Goal: Transaction & Acquisition: Purchase product/service

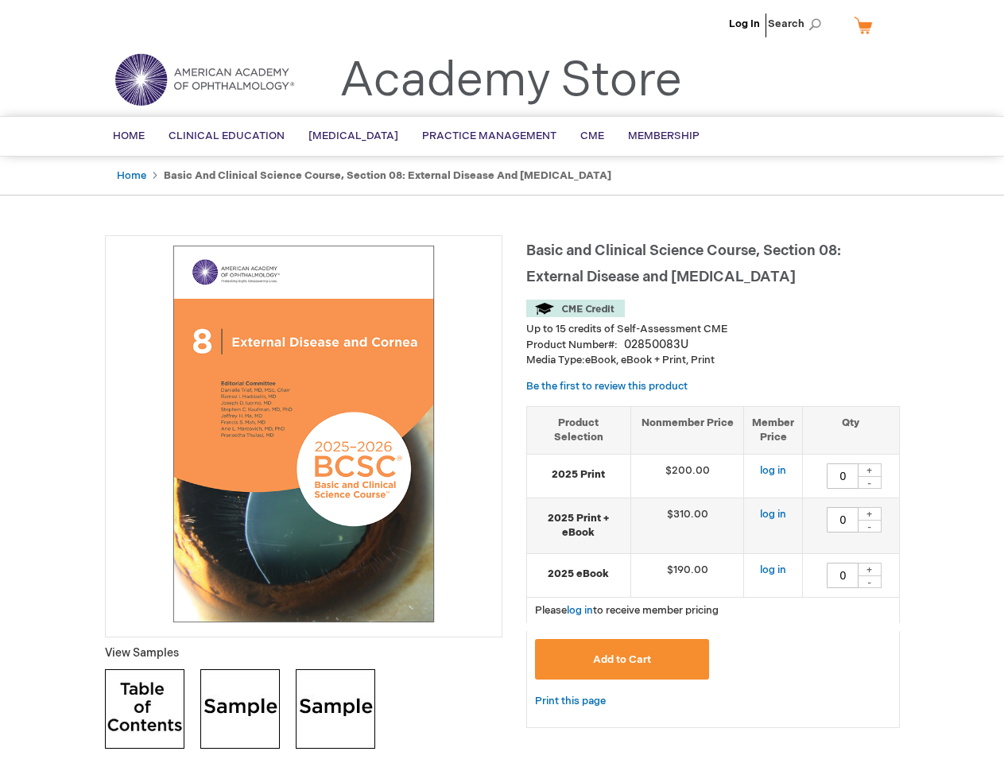
click at [502, 382] on div at bounding box center [304, 436] width 398 height 402
click at [799, 24] on span "Search" at bounding box center [798, 24] width 60 height 32
click at [713, 567] on td "$190.00" at bounding box center [687, 575] width 114 height 44
click at [870, 470] on div "+" at bounding box center [870, 471] width 24 height 14
click at [870, 483] on div "-" at bounding box center [870, 482] width 24 height 13
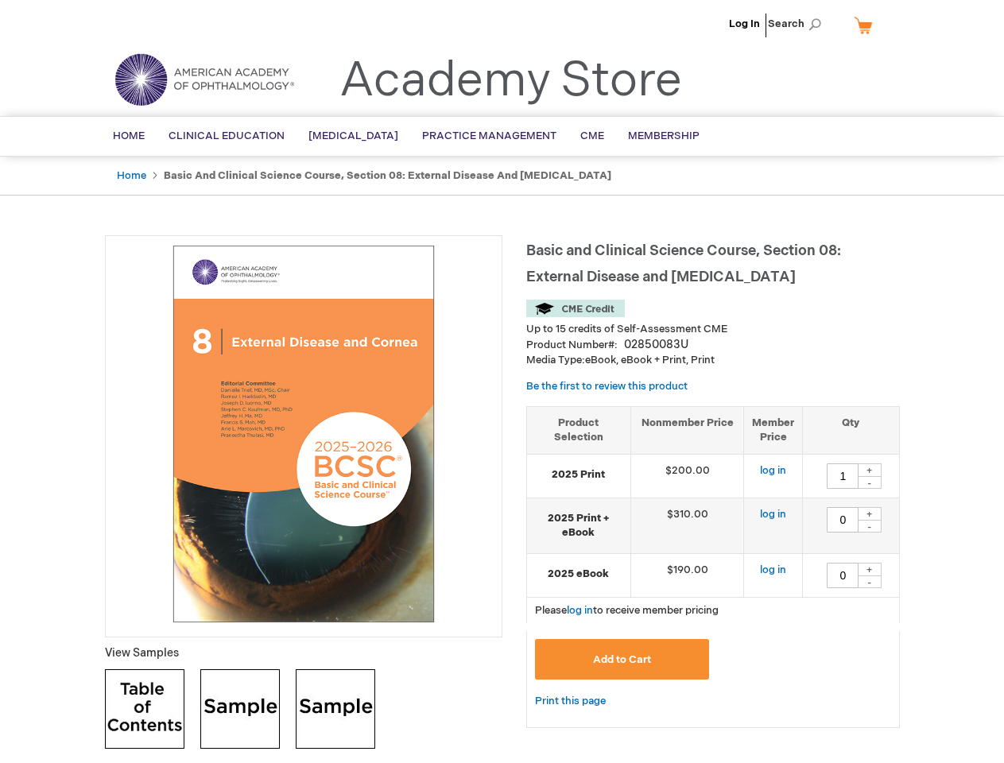
type input "0"
click at [870, 514] on div "+" at bounding box center [870, 514] width 24 height 14
click at [870, 526] on div "-" at bounding box center [870, 526] width 24 height 13
type input "0"
click at [870, 569] on div "+" at bounding box center [870, 570] width 24 height 14
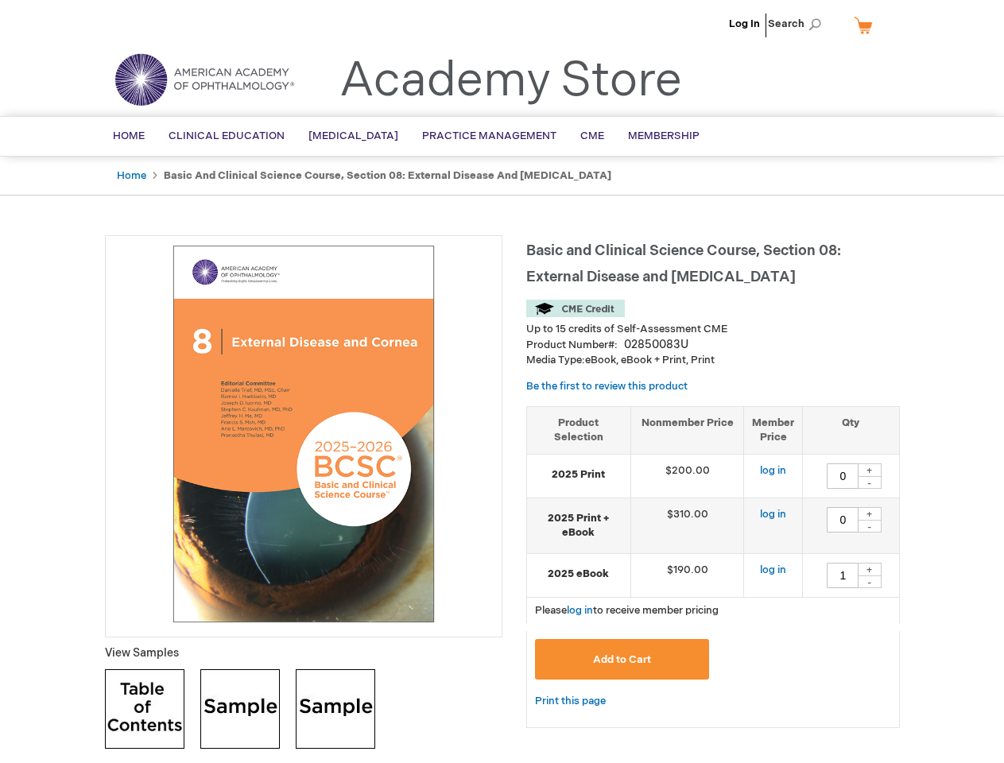
click at [870, 582] on div "-" at bounding box center [870, 582] width 24 height 13
type input "0"
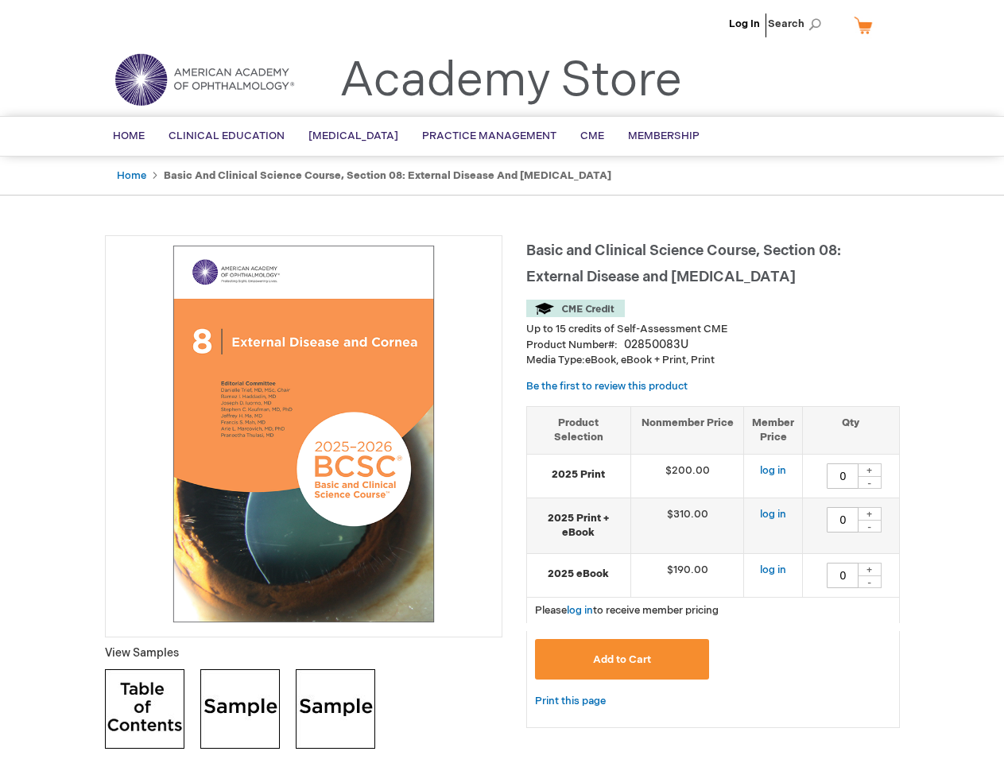
click at [502, 382] on div at bounding box center [304, 436] width 398 height 402
click at [799, 24] on span "Search" at bounding box center [798, 24] width 60 height 32
click at [713, 567] on td "$190.00" at bounding box center [687, 575] width 114 height 44
click at [870, 470] on div "+" at bounding box center [870, 471] width 24 height 14
click at [870, 483] on div "-" at bounding box center [870, 482] width 24 height 13
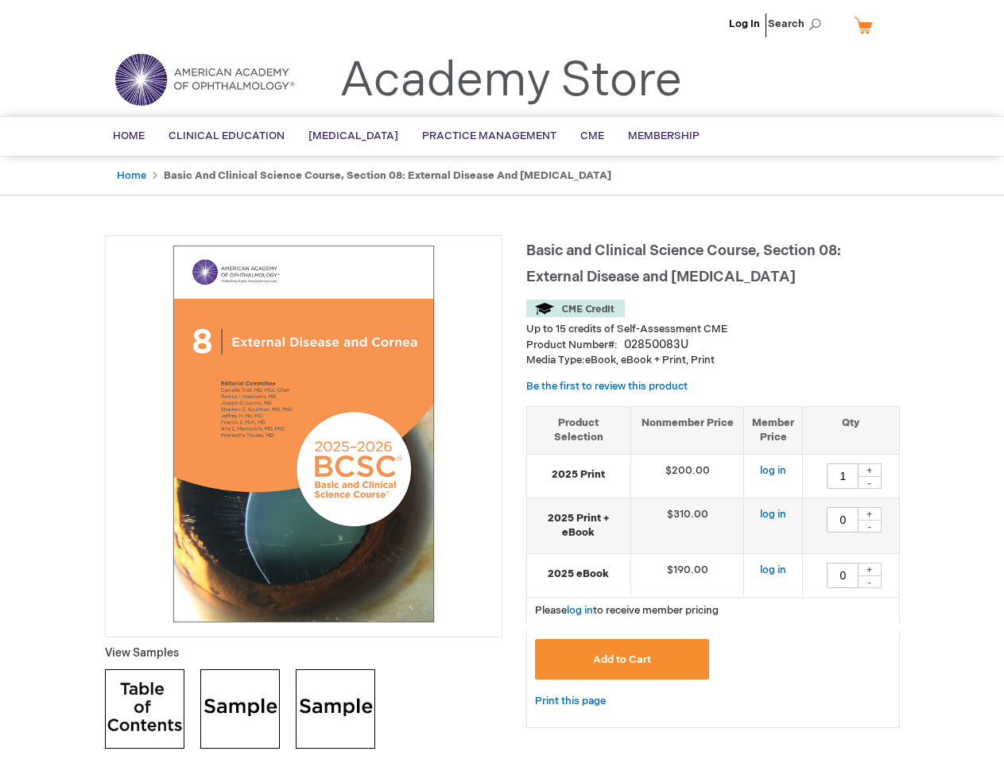
type input "0"
click at [870, 514] on div "+" at bounding box center [870, 514] width 24 height 14
click at [870, 526] on div "-" at bounding box center [870, 526] width 24 height 13
type input "0"
click at [870, 569] on div "+" at bounding box center [870, 570] width 24 height 14
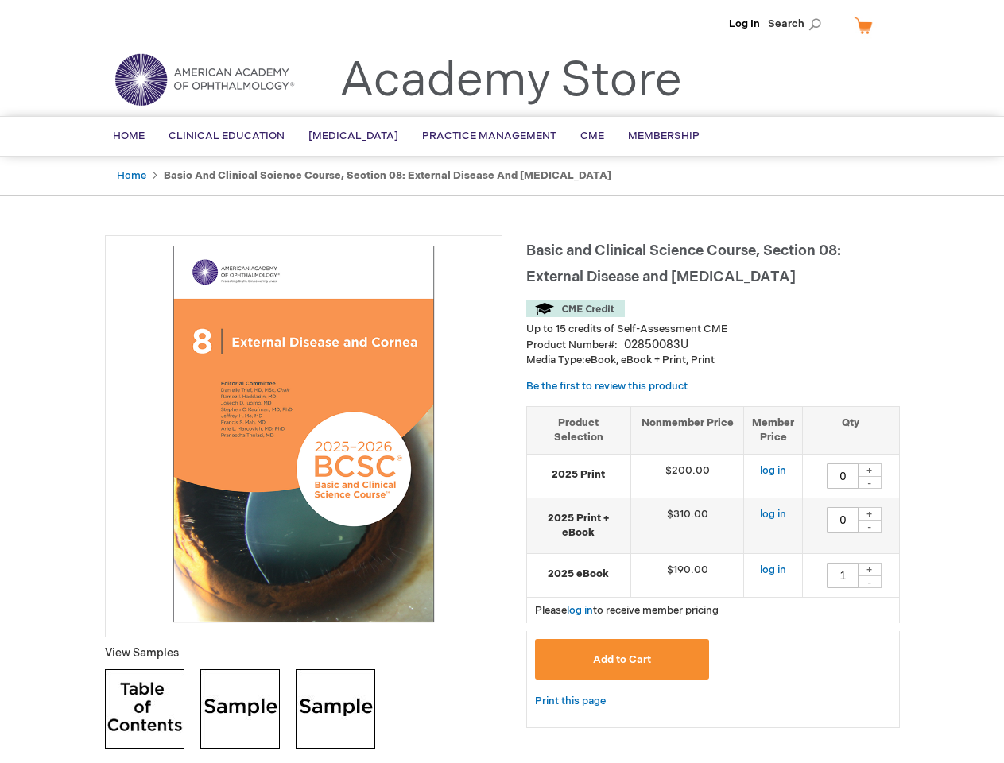
click at [870, 582] on div "-" at bounding box center [870, 582] width 24 height 13
type input "0"
